Goal: Information Seeking & Learning: Check status

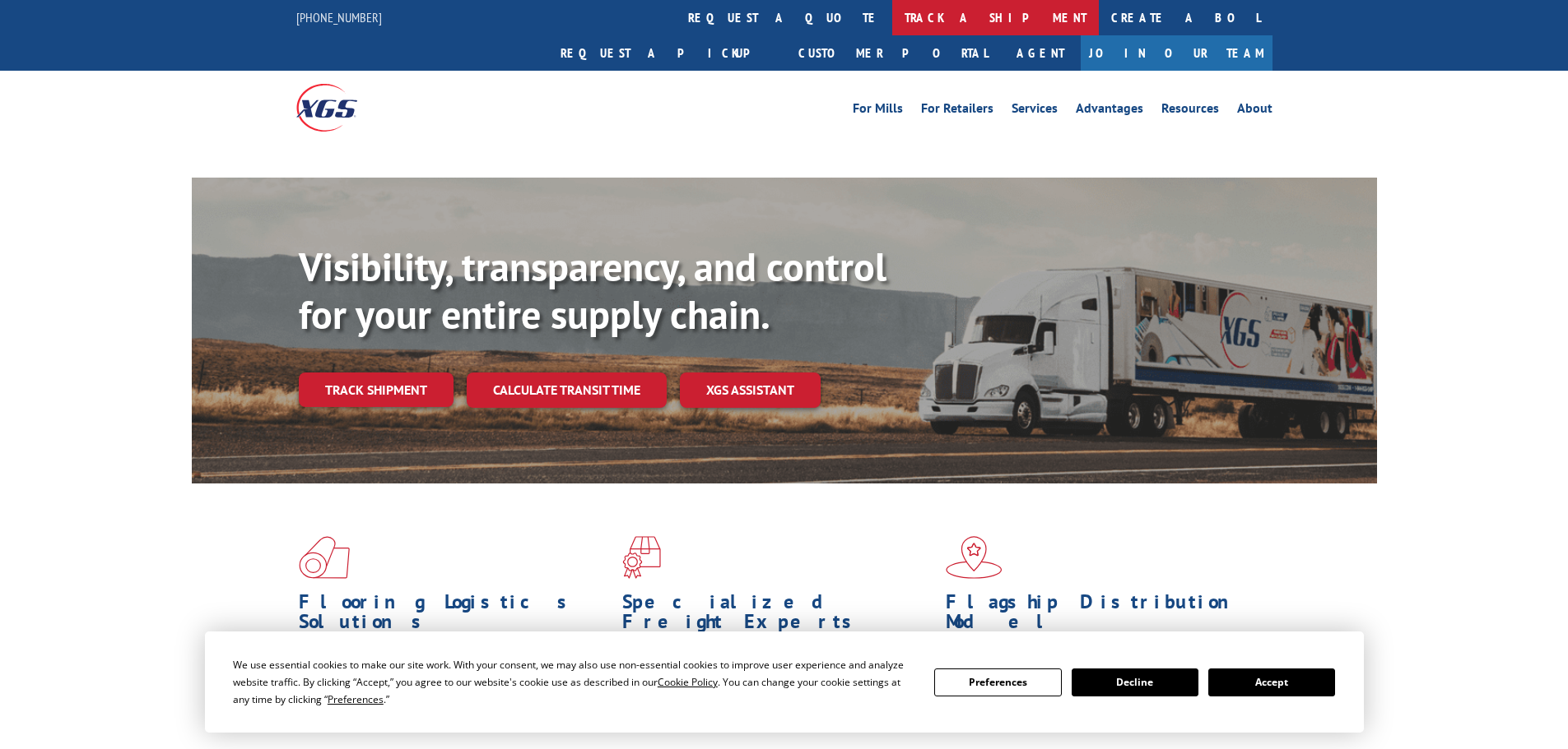
click at [893, 10] on link "track a shipment" at bounding box center [995, 18] width 207 height 36
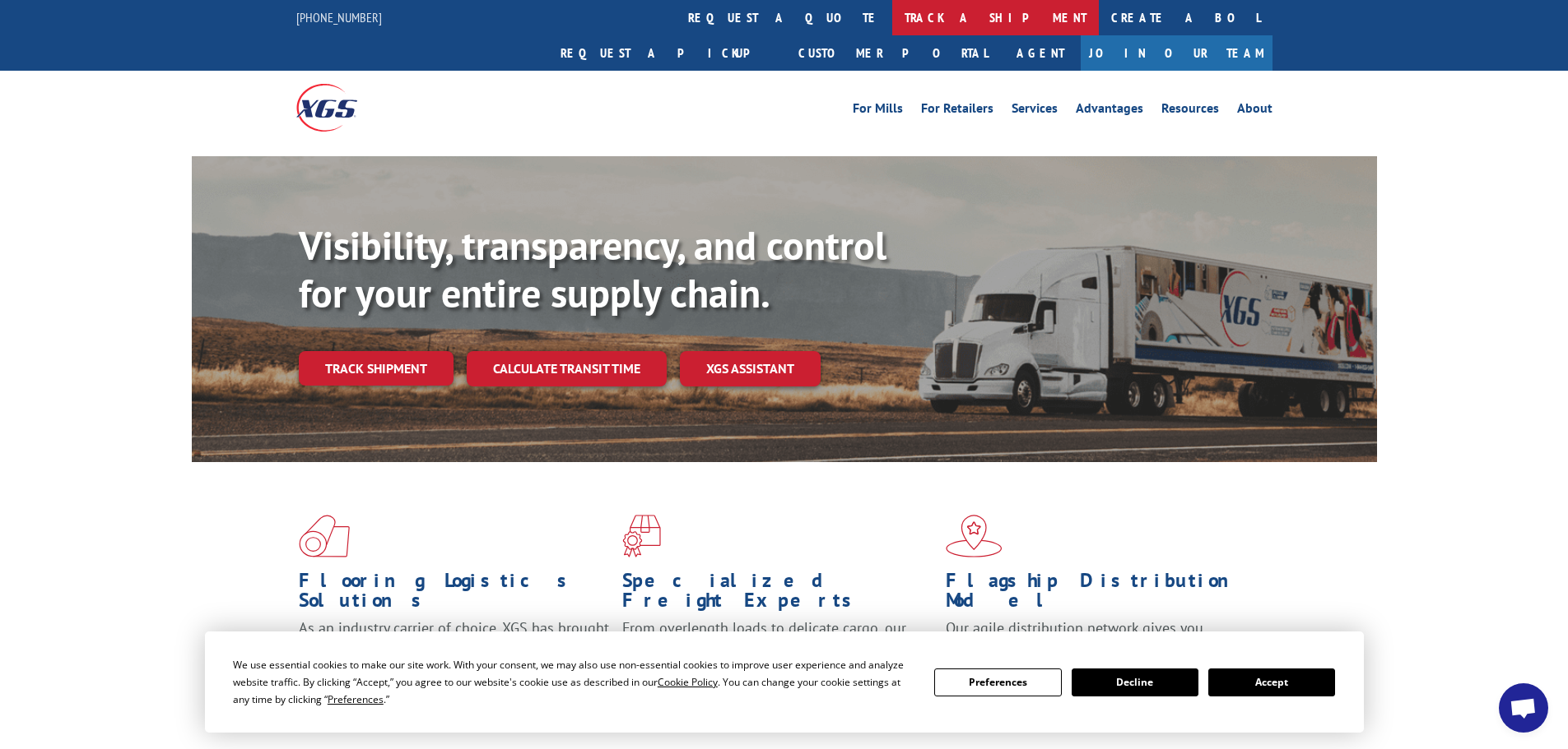
click at [893, 10] on link "track a shipment" at bounding box center [995, 18] width 207 height 36
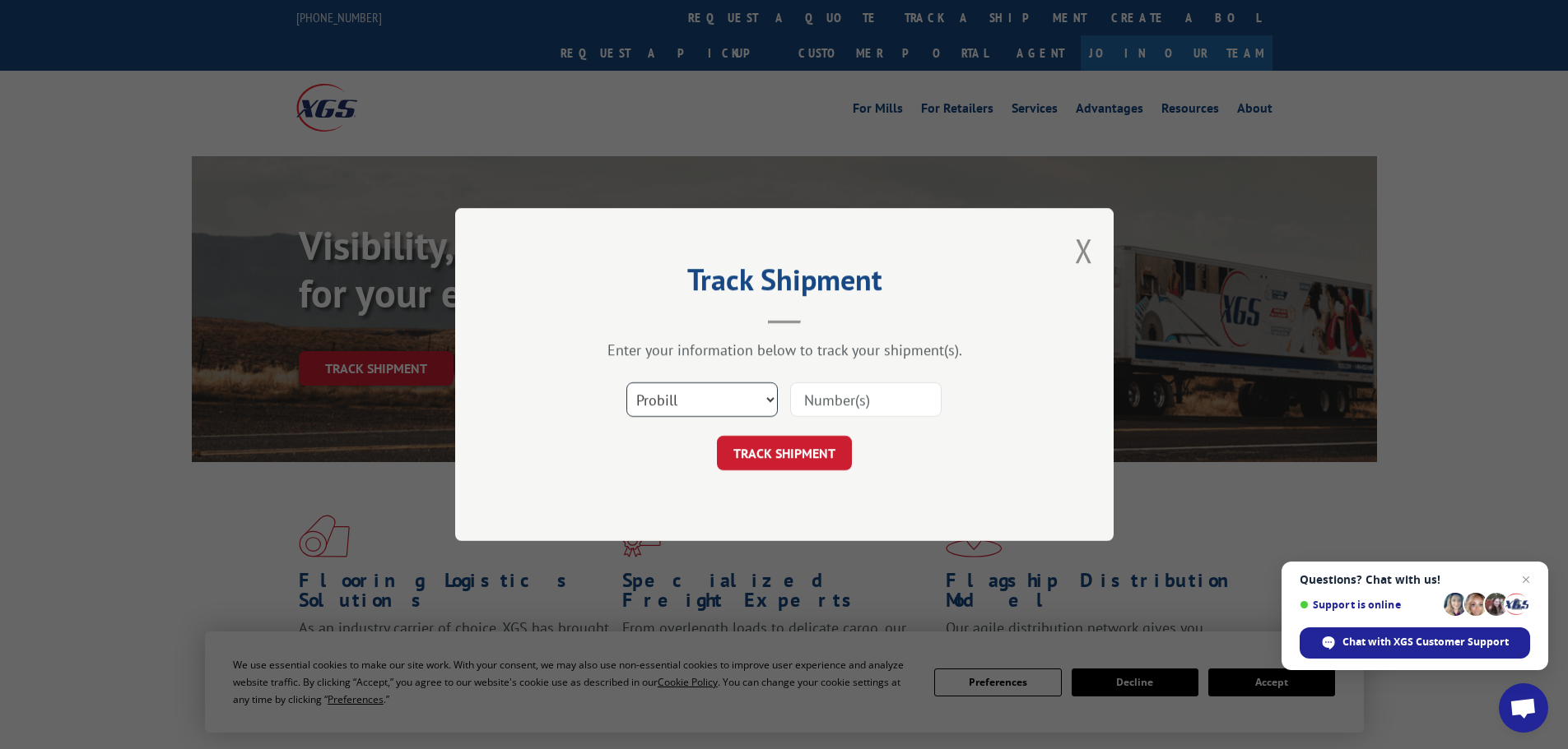
click at [769, 398] on select "Select category... Probill BOL PO" at bounding box center [702, 399] width 152 height 35
select select "bol"
click at [626, 382] on select "Select category... Probill BOL PO" at bounding box center [702, 399] width 152 height 35
click at [805, 400] on input at bounding box center [866, 399] width 152 height 35
type input "7072857"
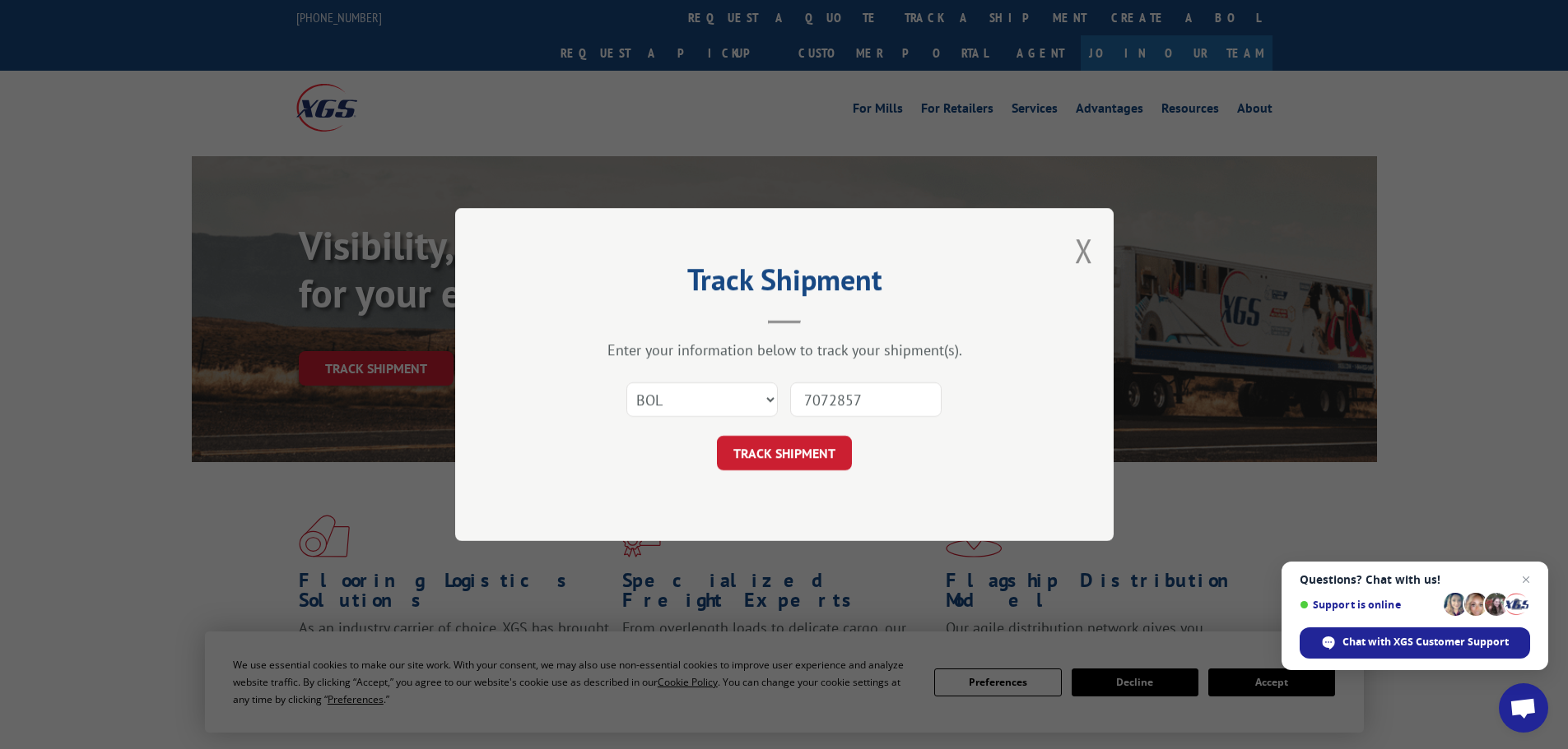
click at [717, 436] on button "TRACK SHIPMENT" at bounding box center [784, 453] width 135 height 35
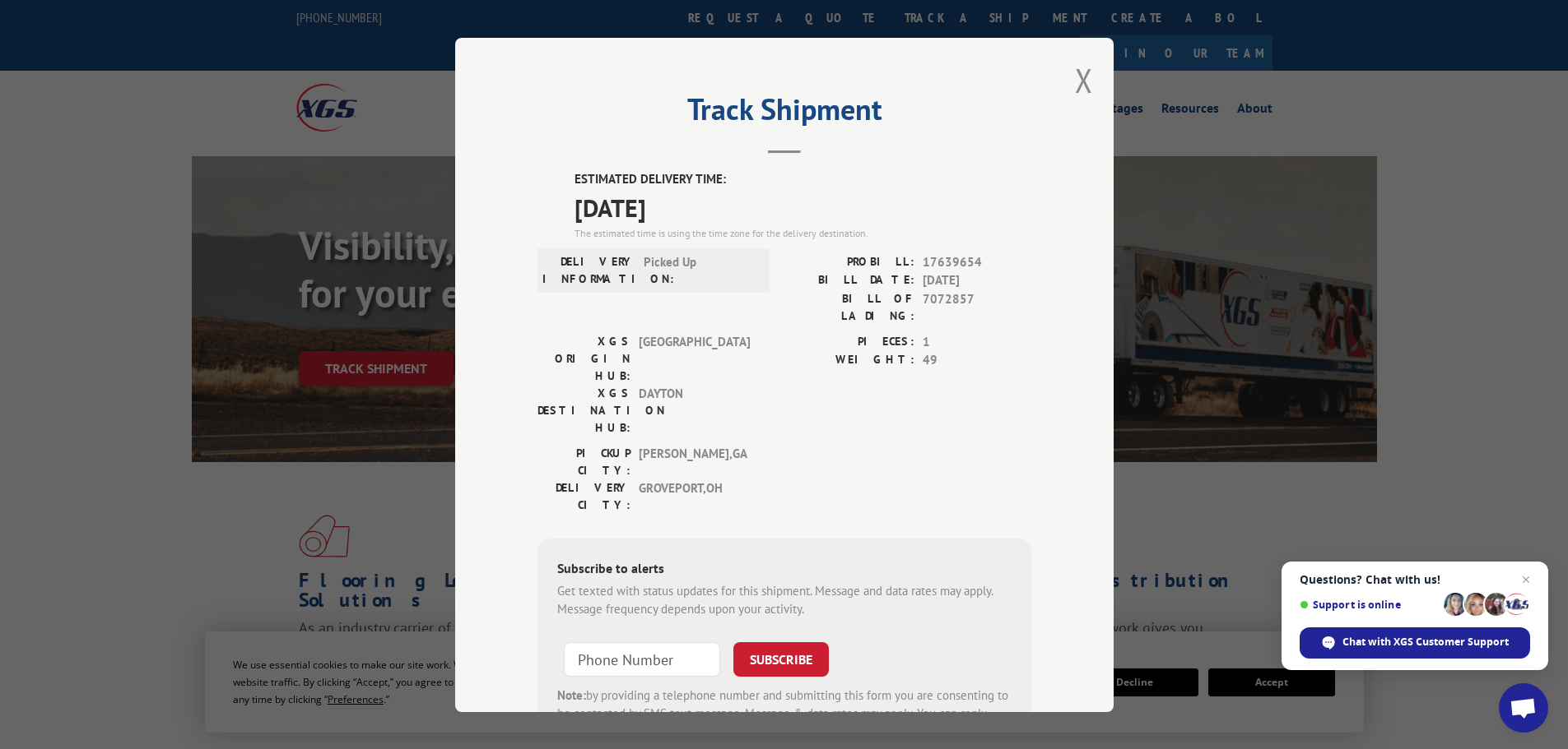
drag, startPoint x: 1072, startPoint y: 73, endPoint x: 1193, endPoint y: 27, distance: 129.4
click at [1078, 69] on button "Close modal" at bounding box center [1083, 79] width 18 height 44
